Goal: Information Seeking & Learning: Check status

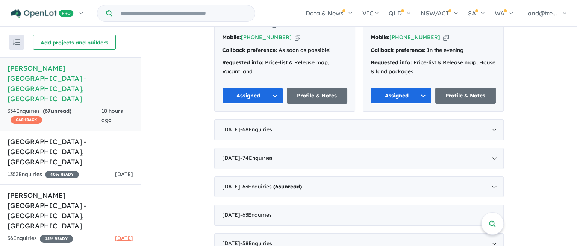
scroll to position [850, 0]
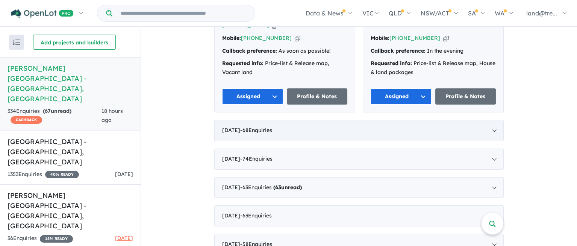
drag, startPoint x: 249, startPoint y: 116, endPoint x: 238, endPoint y: 112, distance: 11.2
click at [238, 120] on div "August 2025 - 68 Enquir ies ( 0 unread)" at bounding box center [359, 130] width 290 height 21
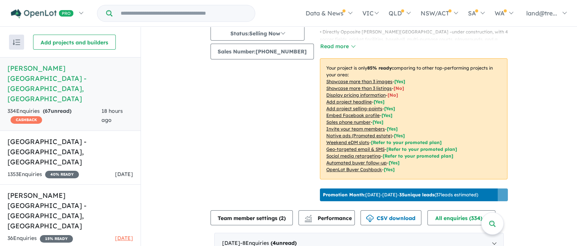
scroll to position [0, 0]
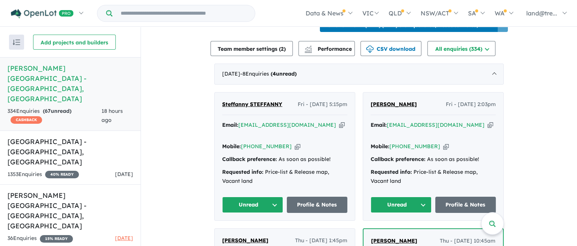
scroll to position [307, 0]
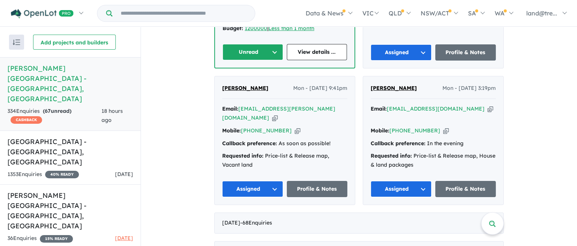
click at [267, 181] on button "Assigned" at bounding box center [252, 189] width 61 height 16
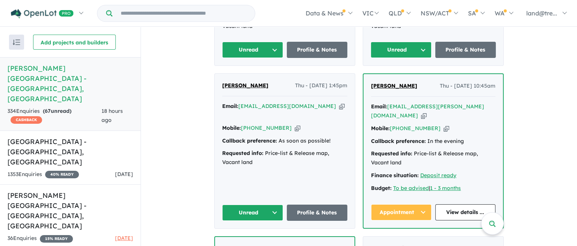
scroll to position [425, 0]
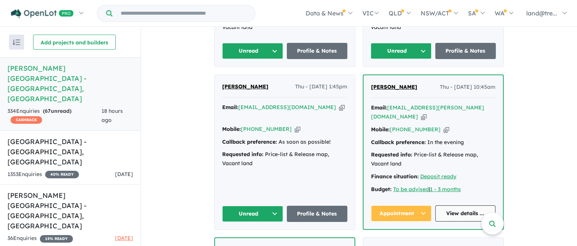
click at [453, 208] on link "View details ..." at bounding box center [466, 213] width 61 height 16
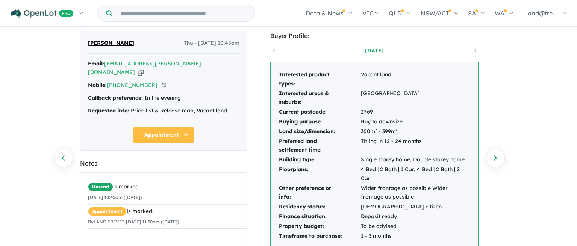
scroll to position [39, 0]
